Goal: Check status

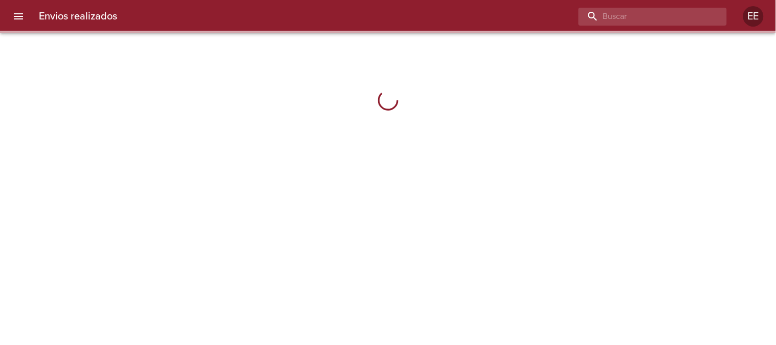
click at [674, 17] on input "buscar" at bounding box center [643, 17] width 131 height 18
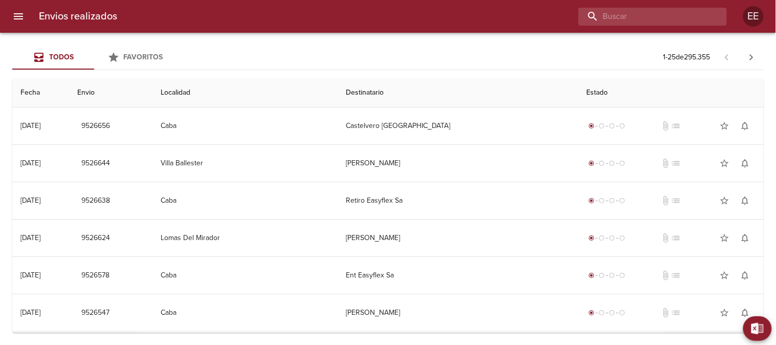
paste input "[PERSON_NAME] BP"
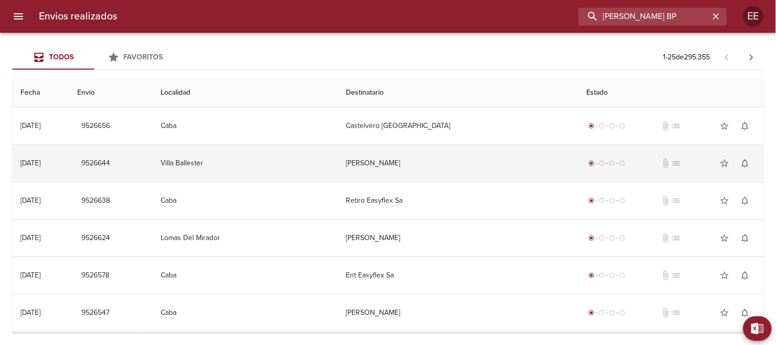
type input "[PERSON_NAME] BP"
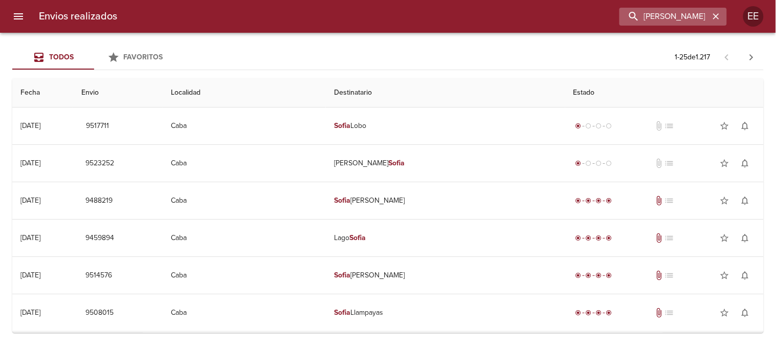
drag, startPoint x: 719, startPoint y: 18, endPoint x: 688, endPoint y: 18, distance: 31.2
click at [717, 18] on icon "button" at bounding box center [716, 16] width 10 height 10
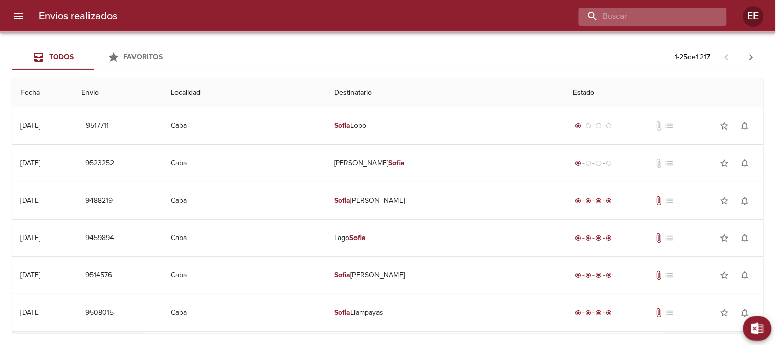
click at [679, 17] on input "buscar" at bounding box center [643, 17] width 131 height 18
paste input "9288605"
type input "9288605"
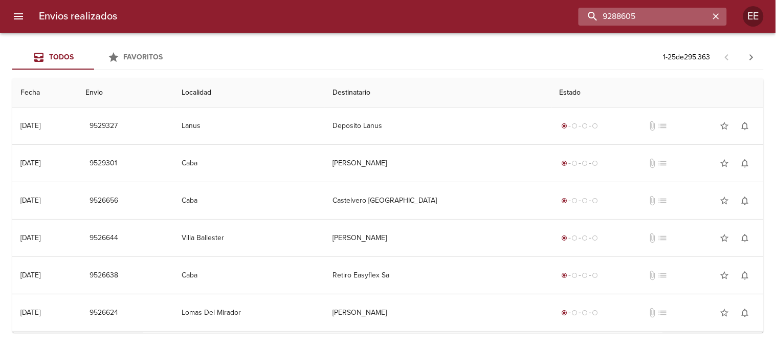
click at [668, 14] on input "9288605" at bounding box center [643, 17] width 131 height 18
click at [717, 17] on icon "button" at bounding box center [716, 16] width 6 height 6
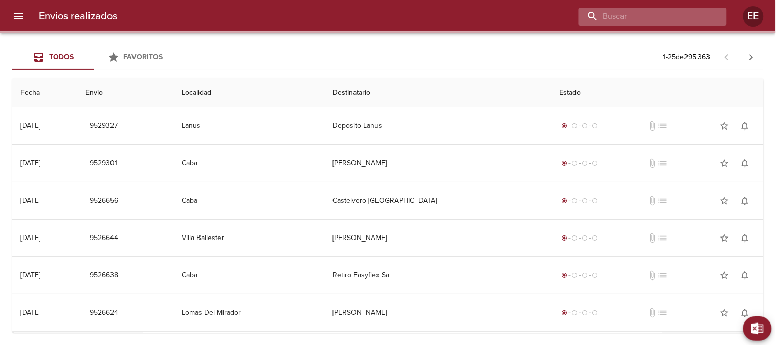
click at [682, 14] on input "buscar" at bounding box center [643, 17] width 131 height 18
paste input "9288605"
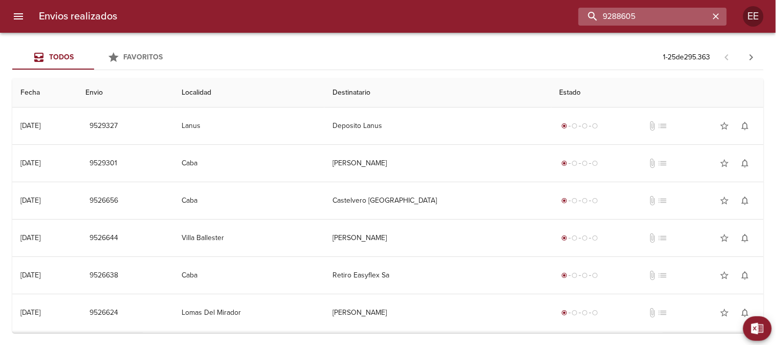
type input "9288605"
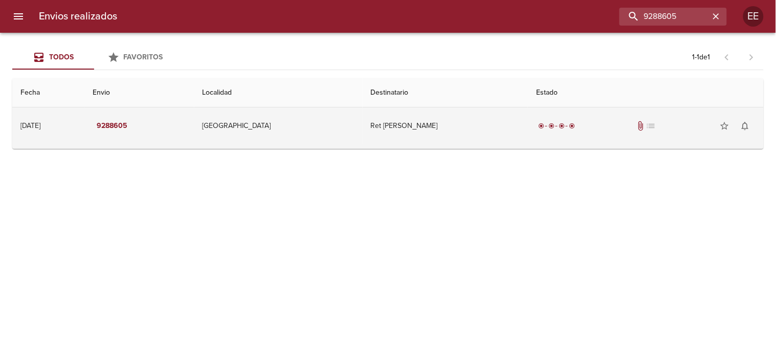
click at [406, 139] on td "Ret [PERSON_NAME]" at bounding box center [444, 125] width 165 height 37
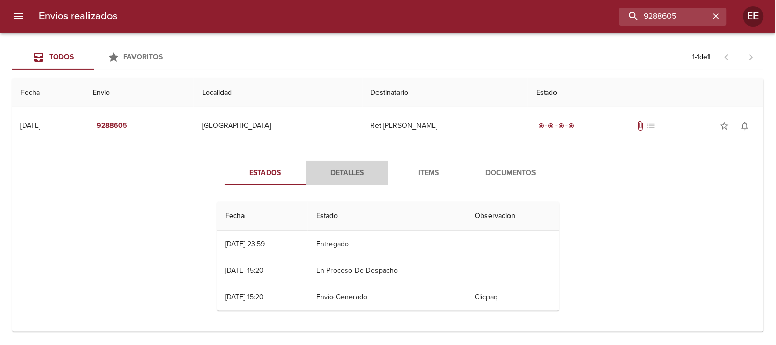
click at [342, 172] on span "Detalles" at bounding box center [347, 173] width 70 height 13
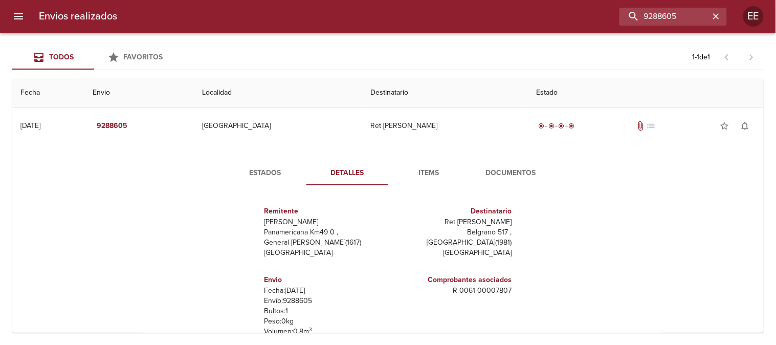
scroll to position [77, 0]
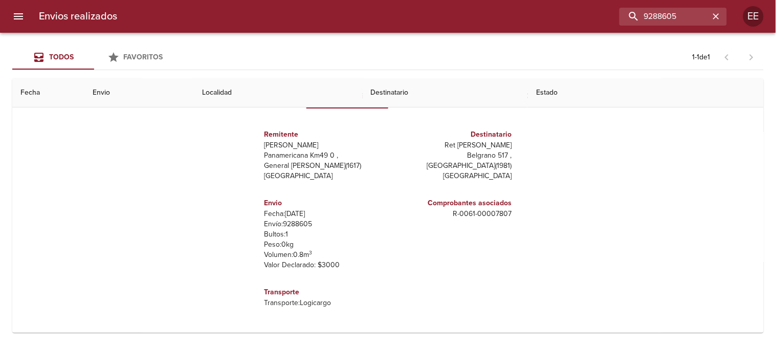
drag, startPoint x: 437, startPoint y: 149, endPoint x: 512, endPoint y: 146, distance: 74.7
click at [512, 146] on div "Remitente Wamaro Tortuguitas Panamericana Km49 0 , General [PERSON_NAME] ( 1617…" at bounding box center [388, 218] width 350 height 203
copy p "[PERSON_NAME]"
